Goal: Task Accomplishment & Management: Use online tool/utility

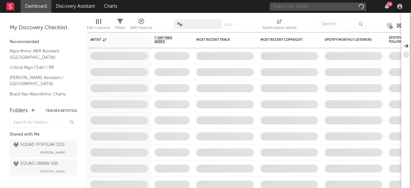
click at [338, 5] on input "text" at bounding box center [318, 7] width 96 height 8
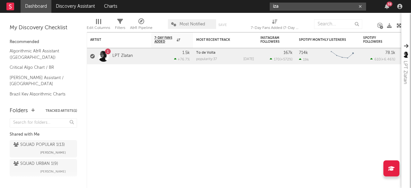
click at [290, 8] on input "iza" at bounding box center [318, 7] width 96 height 8
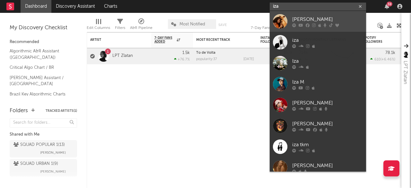
type input "iza"
click at [294, 20] on div "[PERSON_NAME]" at bounding box center [327, 19] width 71 height 8
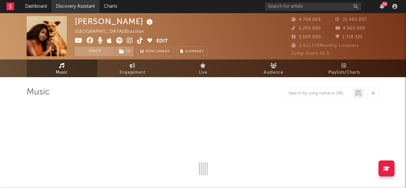
select select "6m"
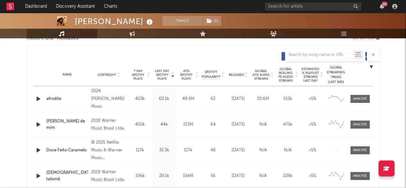
scroll to position [225, 0]
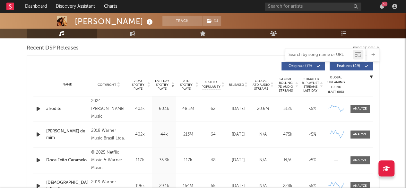
click at [330, 54] on input "text" at bounding box center [320, 54] width 68 height 5
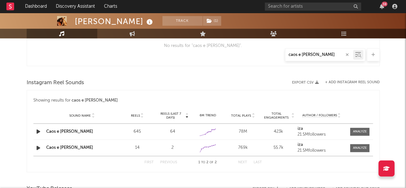
scroll to position [450, 0]
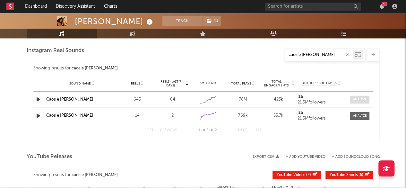
type input "caos e [PERSON_NAME]"
click at [360, 102] on span at bounding box center [359, 99] width 19 height 8
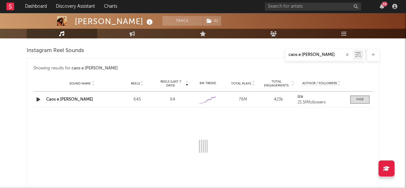
select select "1w"
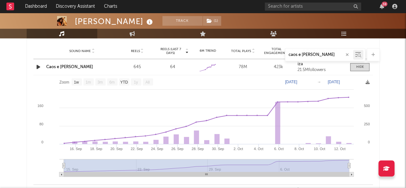
scroll to position [482, 0]
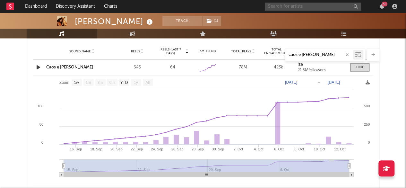
click at [301, 7] on input "text" at bounding box center [313, 7] width 96 height 8
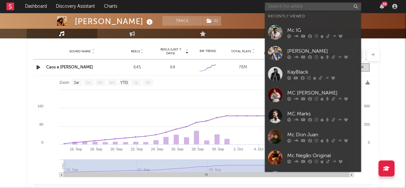
type input "m"
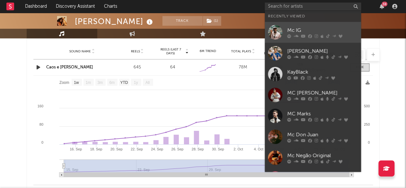
click at [310, 32] on div "Mc IG" at bounding box center [322, 30] width 71 height 8
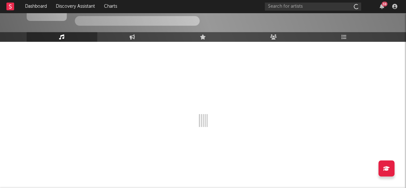
scroll to position [35, 0]
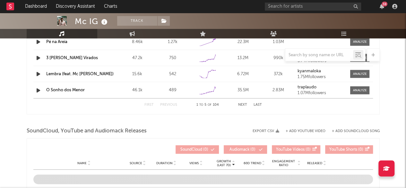
select select "6m"
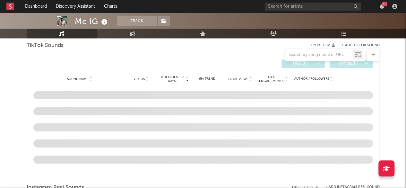
scroll to position [434, 0]
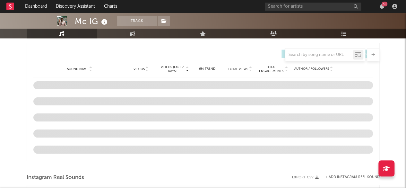
click at [334, 51] on div at bounding box center [320, 55] width 68 height 8
drag, startPoint x: 249, startPoint y: 51, endPoint x: 257, endPoint y: 57, distance: 9.6
click at [249, 52] on div at bounding box center [203, 54] width 353 height 13
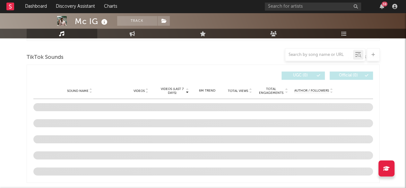
scroll to position [402, 0]
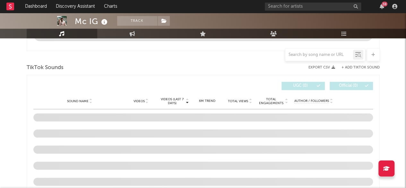
drag, startPoint x: 364, startPoint y: 66, endPoint x: 281, endPoint y: 81, distance: 84.2
click at [364, 66] on div "Music Total Artist Consumption Luminate - Daily Luminate - Weekly BMAT - Weekly…" at bounding box center [203, 96] width 353 height 823
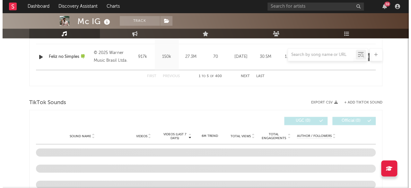
scroll to position [370, 0]
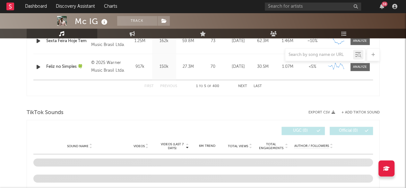
click at [370, 111] on button "+ Add TikTok Sound" at bounding box center [361, 113] width 38 height 4
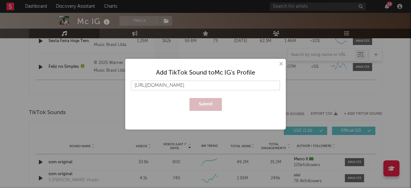
scroll to position [0, 12]
type input "[URL][DOMAIN_NAME]"
click at [206, 105] on button "Submit" at bounding box center [206, 104] width 32 height 13
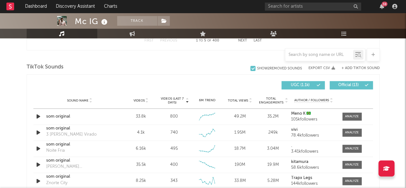
scroll to position [402, 0]
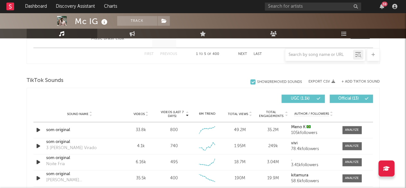
click at [251, 83] on div at bounding box center [253, 81] width 5 height 5
click at [251, 83] on input "Show 2 Removed Sounds" at bounding box center [251, 82] width 0 height 6
click at [251, 83] on div at bounding box center [253, 81] width 5 height 5
click at [251, 83] on input "Show 2 Removed Sounds" at bounding box center [251, 82] width 0 height 6
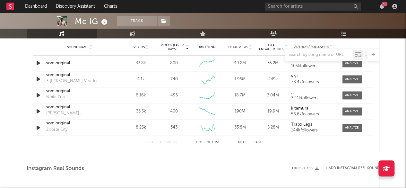
scroll to position [466, 0]
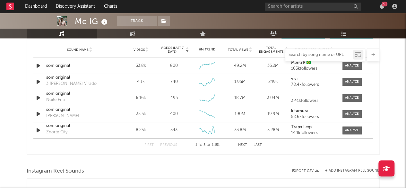
click at [307, 53] on input "text" at bounding box center [320, 54] width 68 height 5
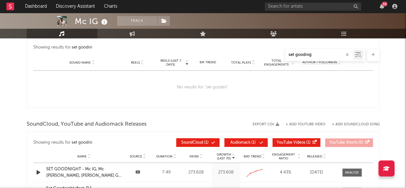
scroll to position [363, 0]
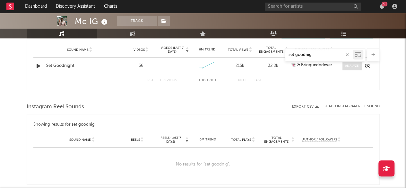
type input "set goodnig"
click at [347, 67] on div at bounding box center [352, 66] width 14 height 5
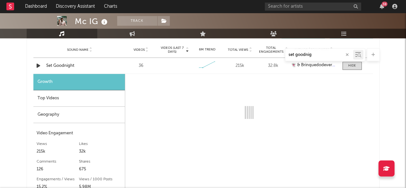
select select "1w"
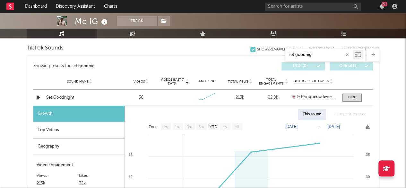
scroll to position [331, 0]
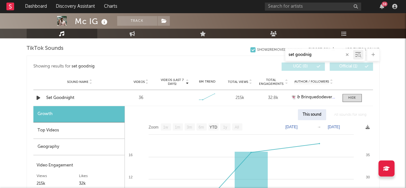
click at [75, 126] on div "Top Videos" at bounding box center [78, 130] width 91 height 16
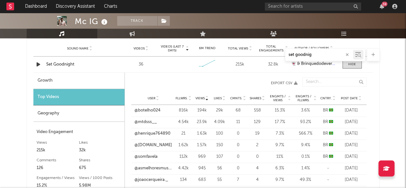
scroll to position [395, 0]
